Goal: Information Seeking & Learning: Check status

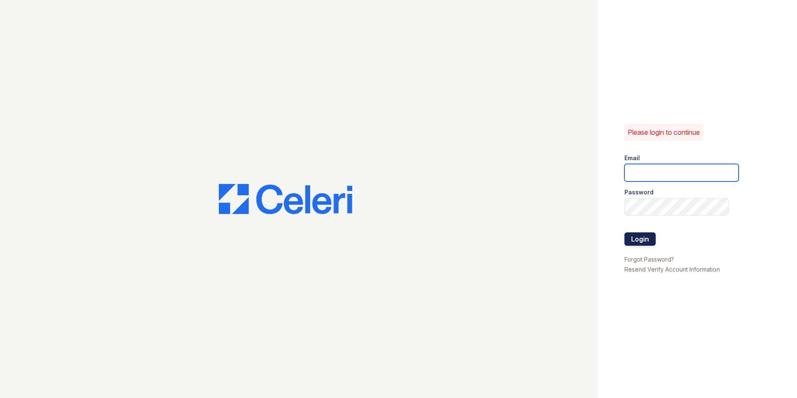
type input "[DOMAIN_NAME][EMAIL_ADDRESS][DOMAIN_NAME]"
click at [637, 234] on button "Login" at bounding box center [640, 238] width 31 height 13
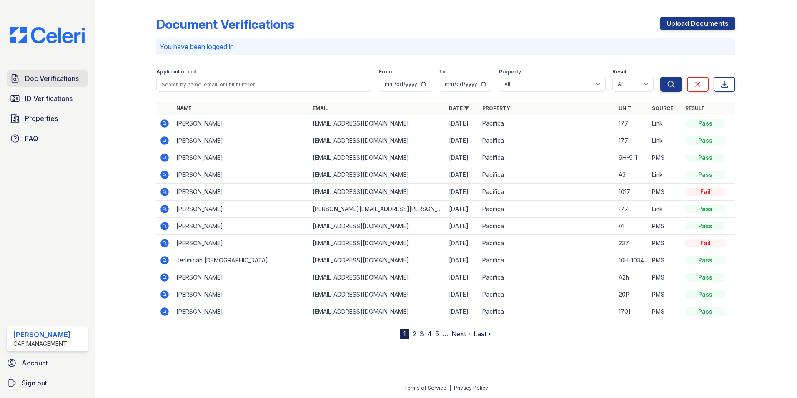
click at [55, 76] on span "Doc Verifications" at bounding box center [52, 78] width 54 height 10
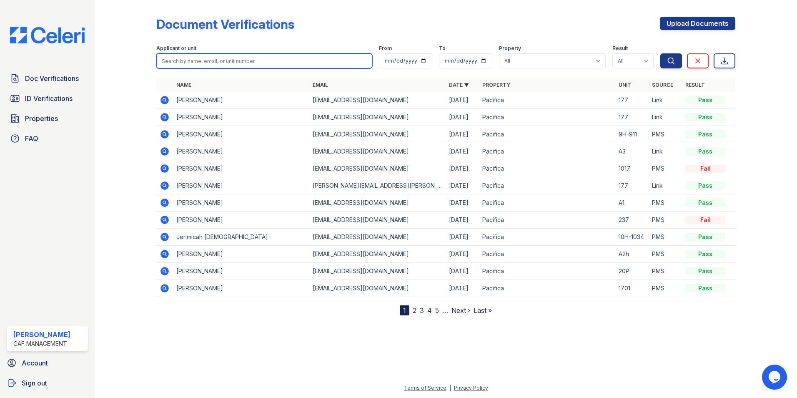
drag, startPoint x: 212, startPoint y: 62, endPoint x: 271, endPoint y: 60, distance: 58.8
click at [213, 62] on input "search" at bounding box center [264, 60] width 216 height 15
type input "[PERSON_NAME]"
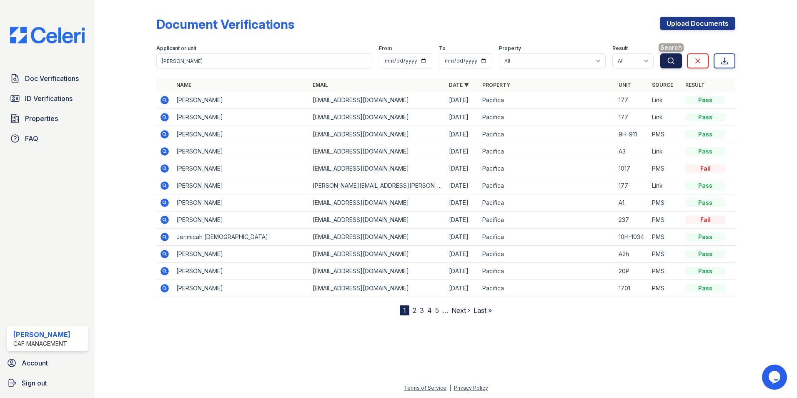
click at [664, 61] on button "Search" at bounding box center [671, 60] width 22 height 15
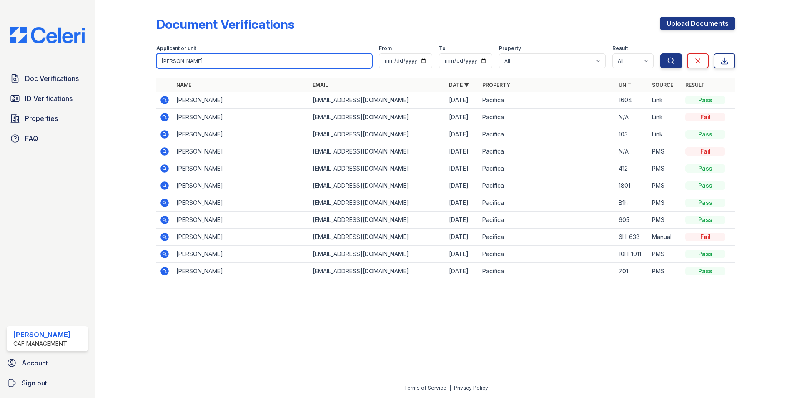
click at [191, 63] on input "[PERSON_NAME]" at bounding box center [264, 60] width 216 height 15
type input "[PERSON_NAME]"
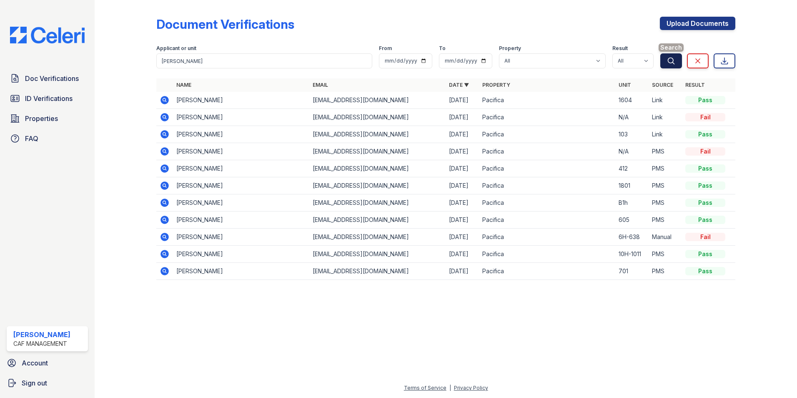
click at [663, 63] on button "Search" at bounding box center [671, 60] width 22 height 15
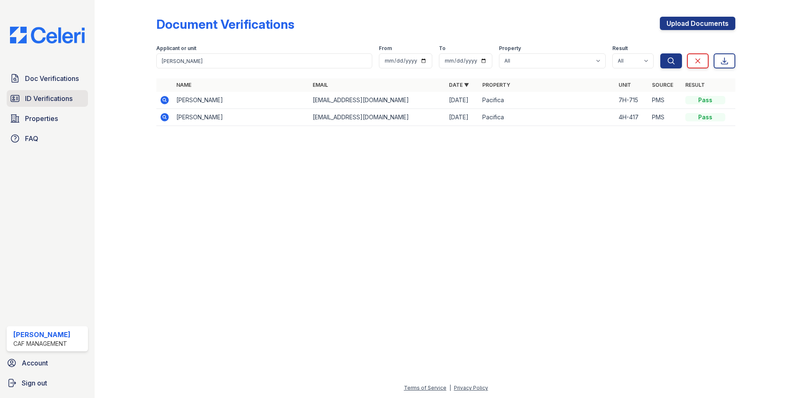
click at [38, 100] on span "ID Verifications" at bounding box center [49, 98] width 48 height 10
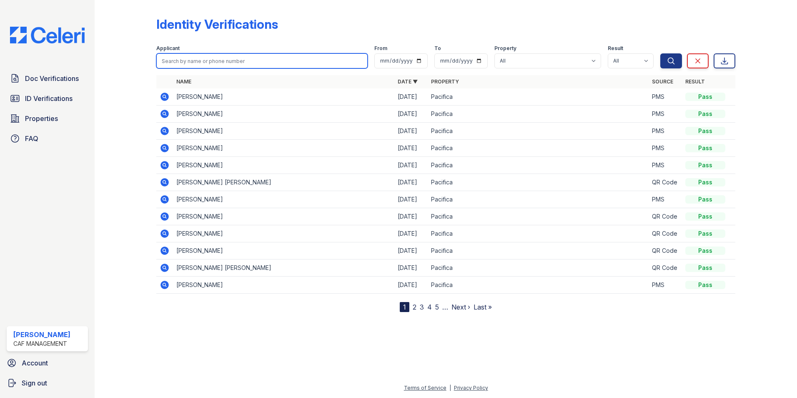
click at [216, 65] on input "search" at bounding box center [261, 60] width 211 height 15
type input "[PERSON_NAME]"
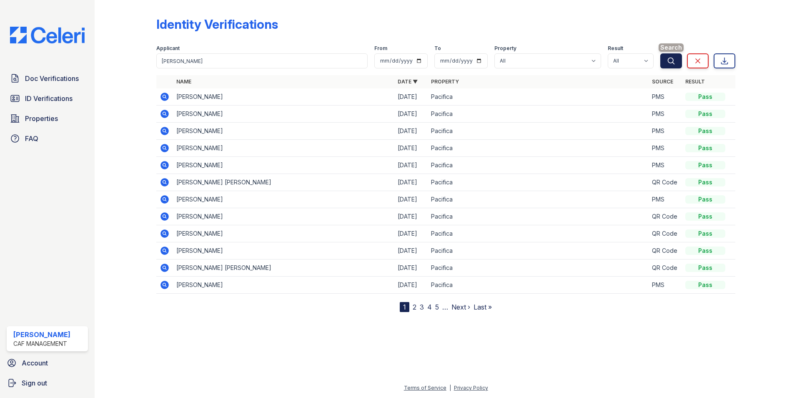
click at [666, 64] on button "Search" at bounding box center [671, 60] width 22 height 15
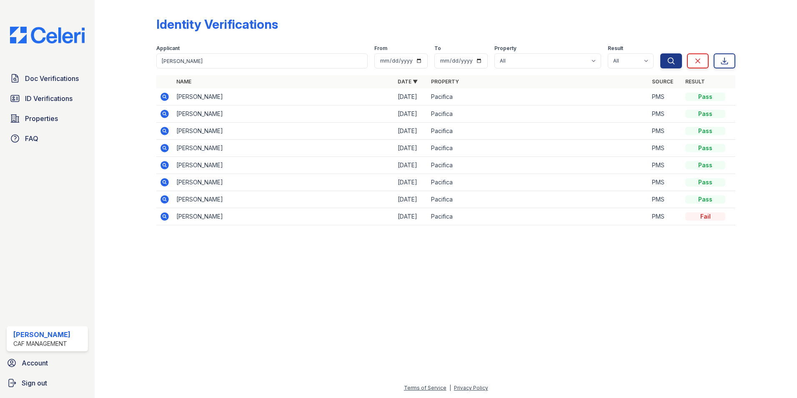
click at [163, 98] on icon at bounding box center [165, 97] width 8 height 8
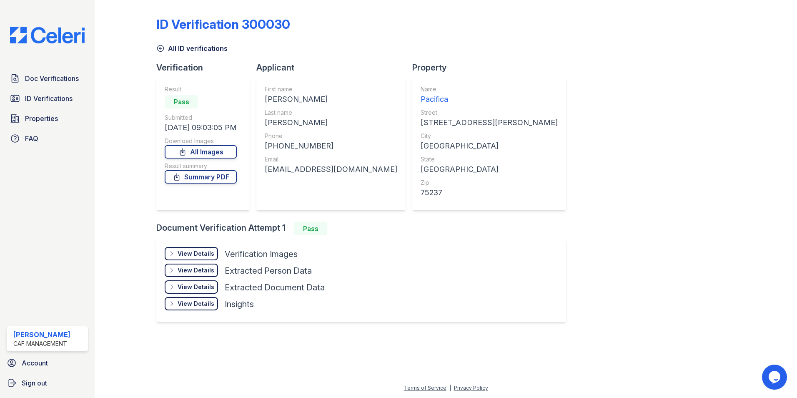
click at [207, 254] on div "View Details" at bounding box center [196, 253] width 37 height 8
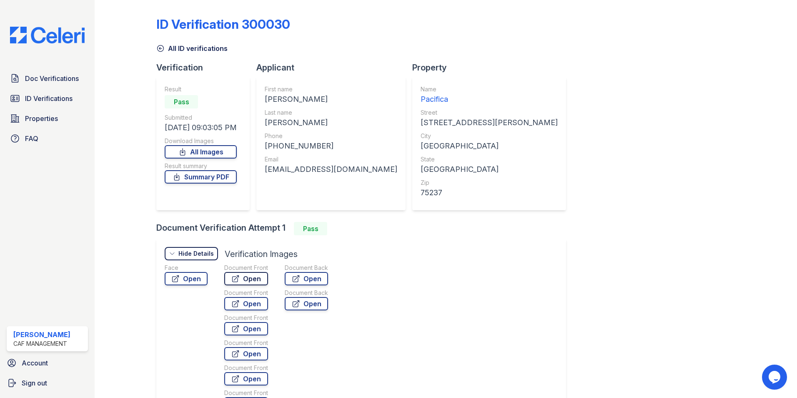
click at [254, 278] on link "Open" at bounding box center [246, 278] width 44 height 13
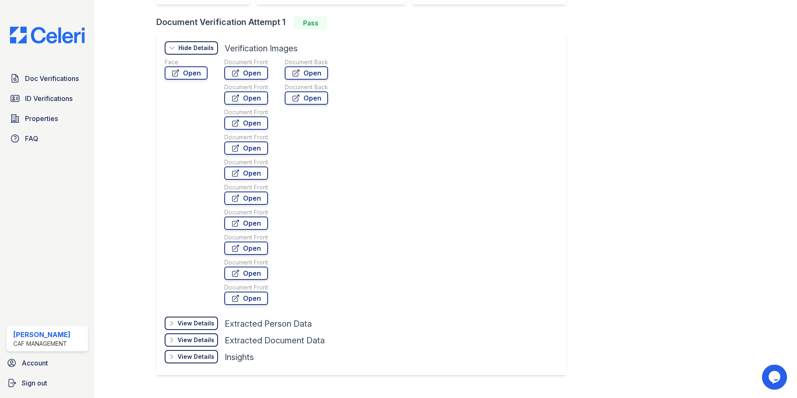
scroll to position [208, 0]
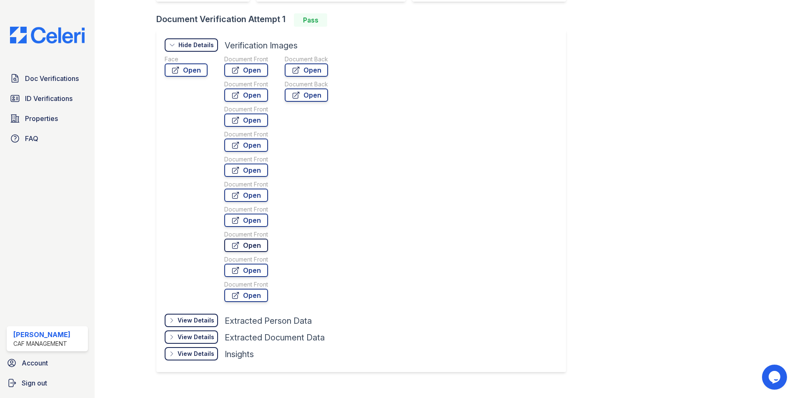
click at [249, 241] on link "Open" at bounding box center [246, 244] width 44 height 13
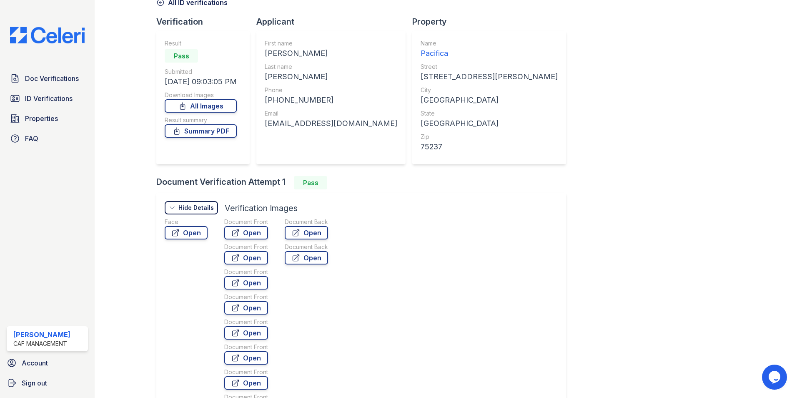
scroll to position [0, 0]
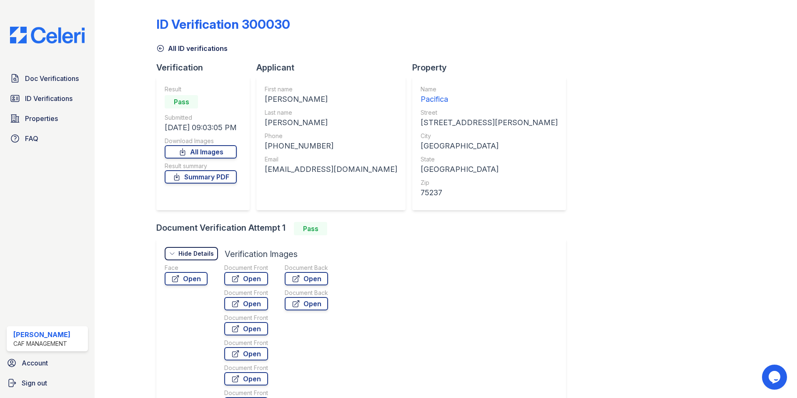
click at [163, 49] on icon at bounding box center [160, 48] width 8 height 8
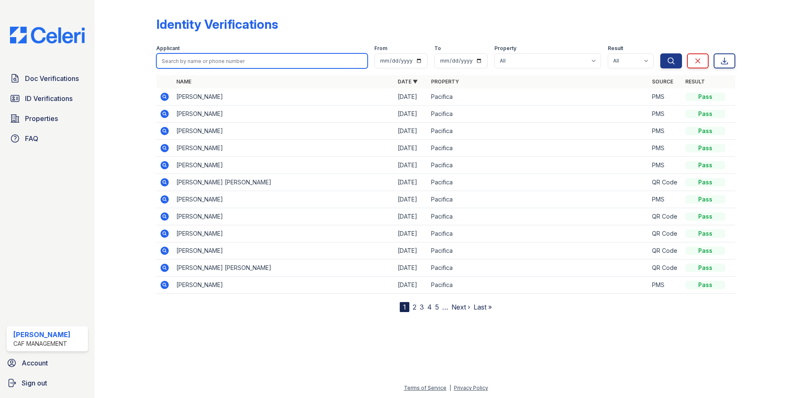
click at [207, 60] on input "search" at bounding box center [261, 60] width 211 height 15
type input "adams"
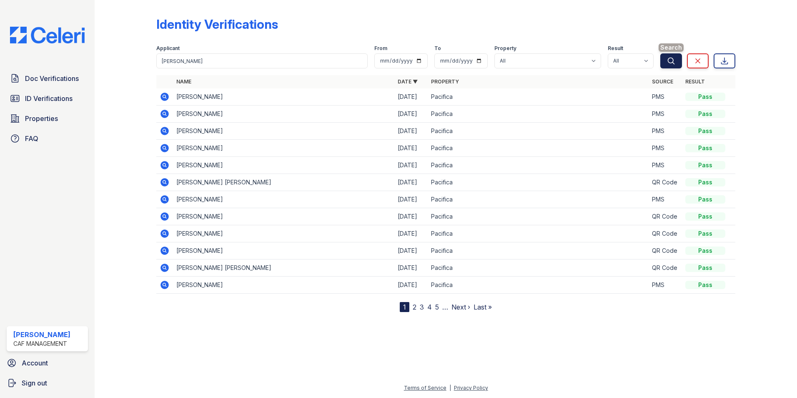
click at [670, 64] on icon "submit" at bounding box center [671, 61] width 8 height 8
